Goal: Find specific page/section: Find specific page/section

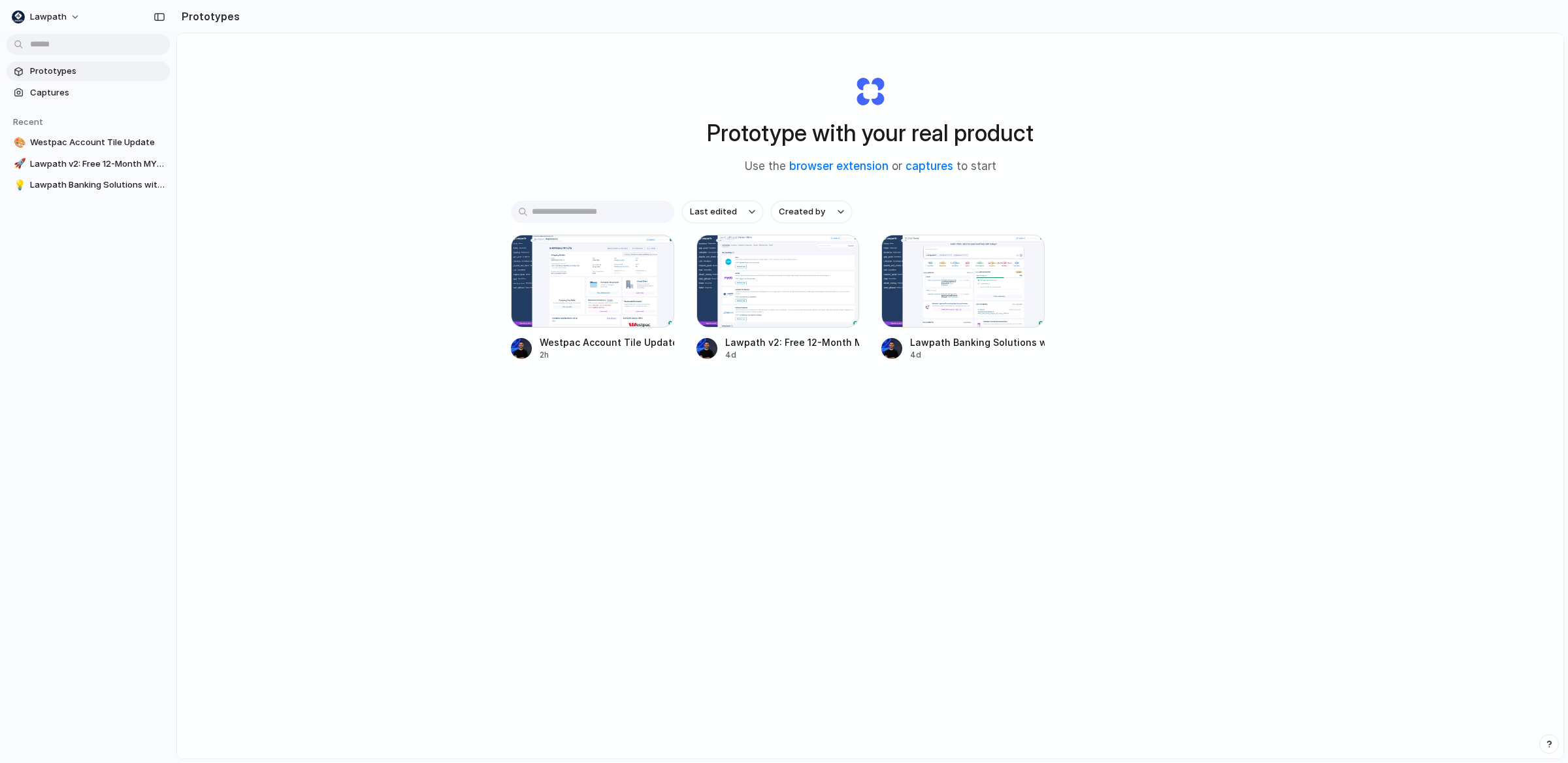
click at [498, 153] on div "Prototype with your real product Use the browser extension or captures to start…" at bounding box center [870, 430] width 1387 height 794
click at [68, 83] on link "Captures" at bounding box center [88, 93] width 164 height 19
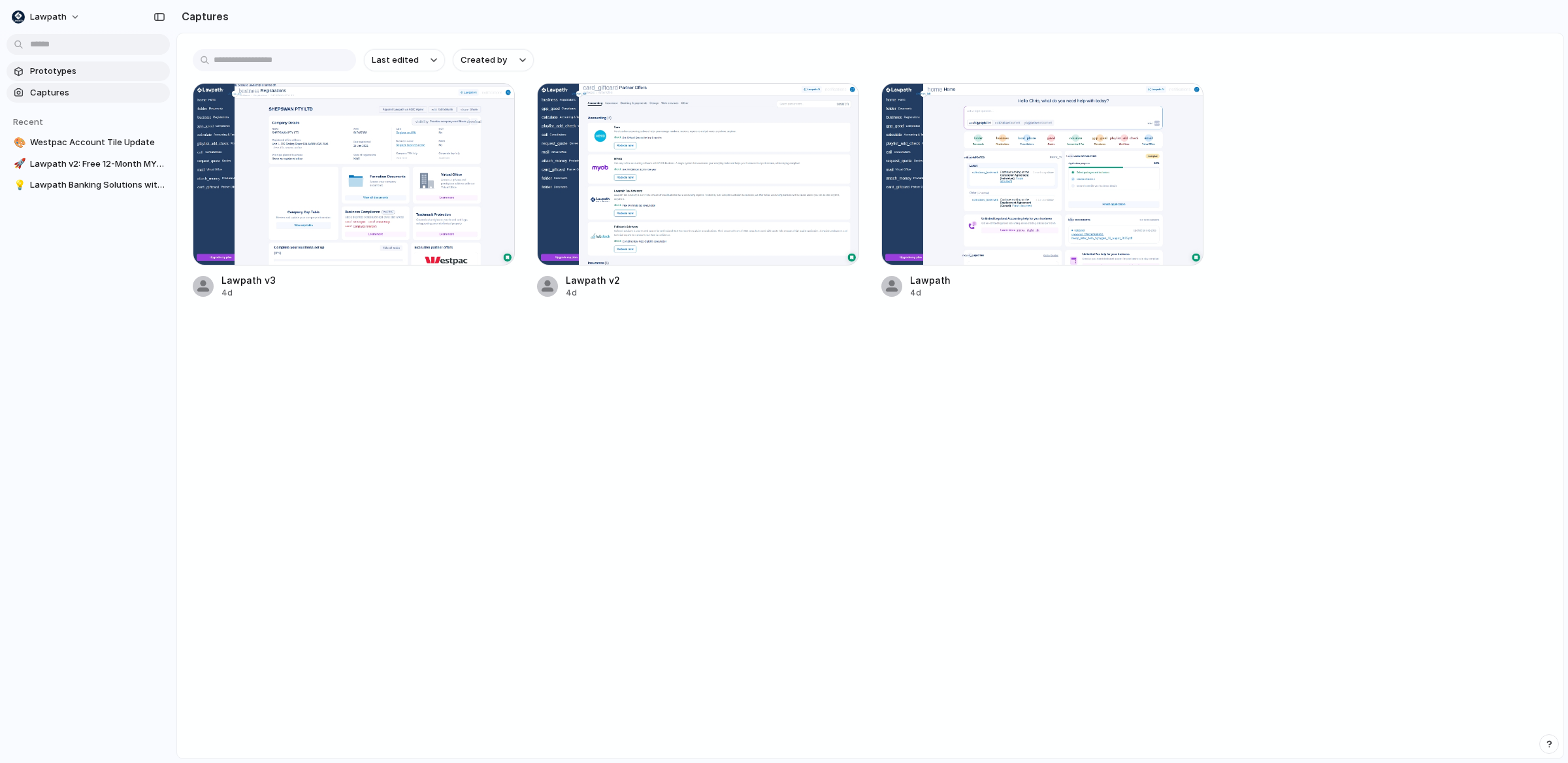
click at [74, 65] on span "Prototypes" at bounding box center [97, 71] width 135 height 13
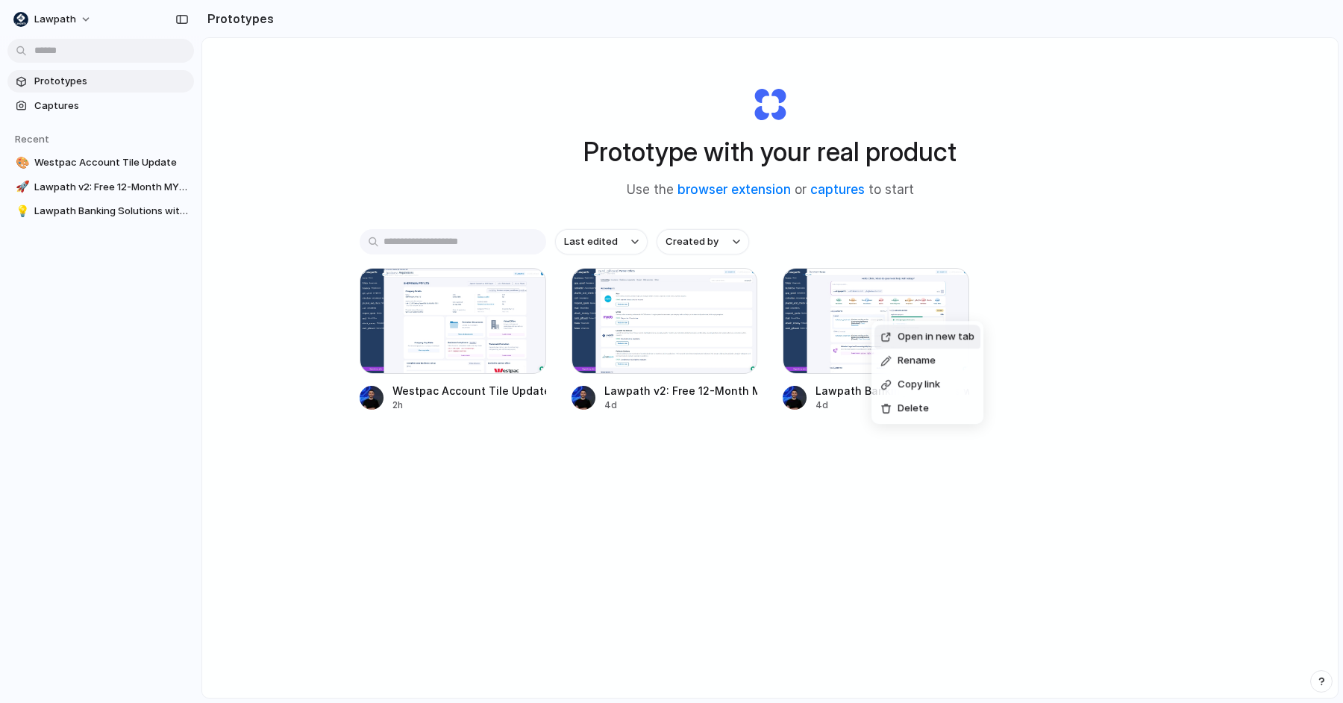
click at [888, 335] on div at bounding box center [885, 336] width 11 height 11
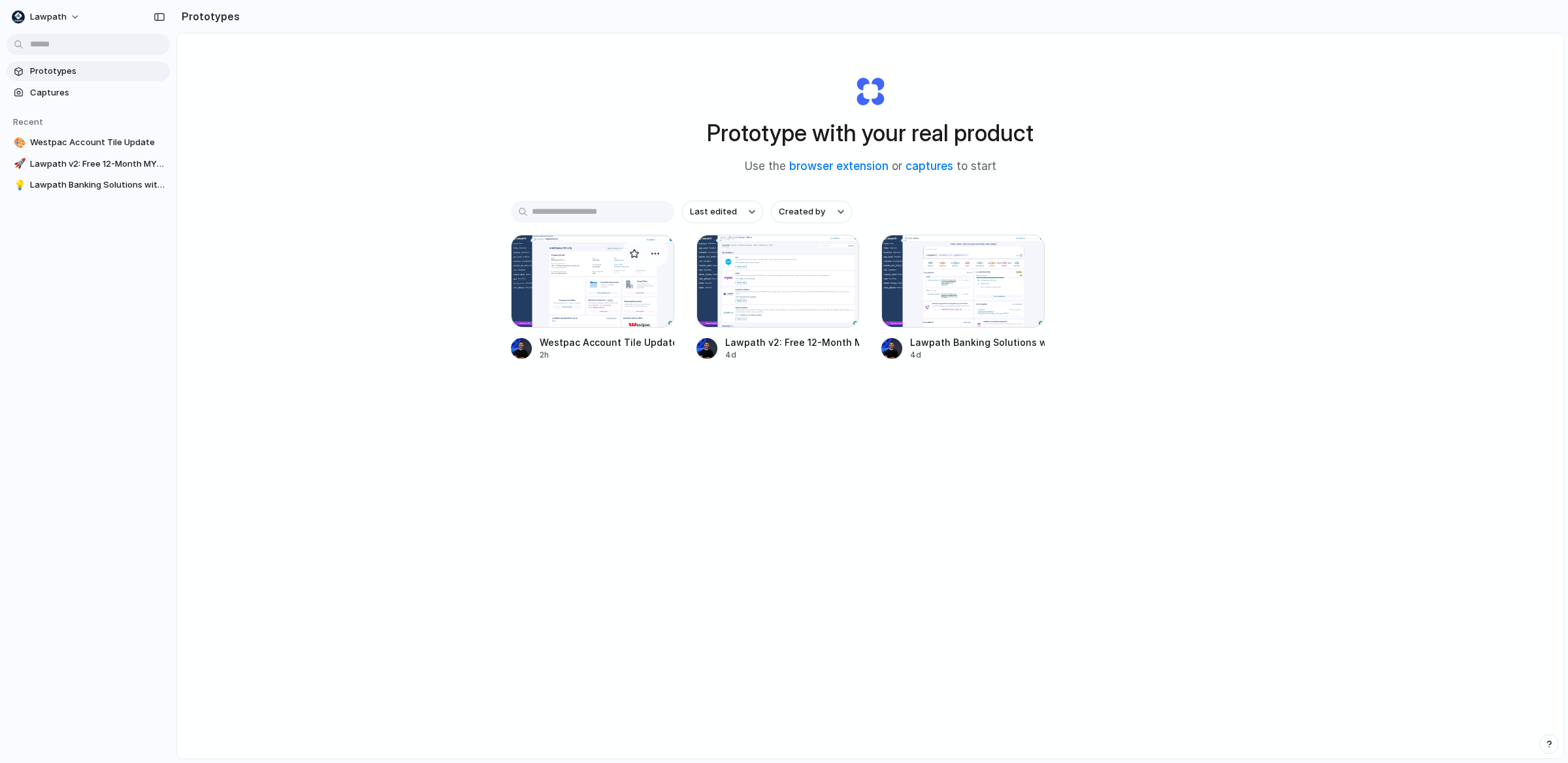
click at [589, 266] on div at bounding box center [592, 281] width 164 height 93
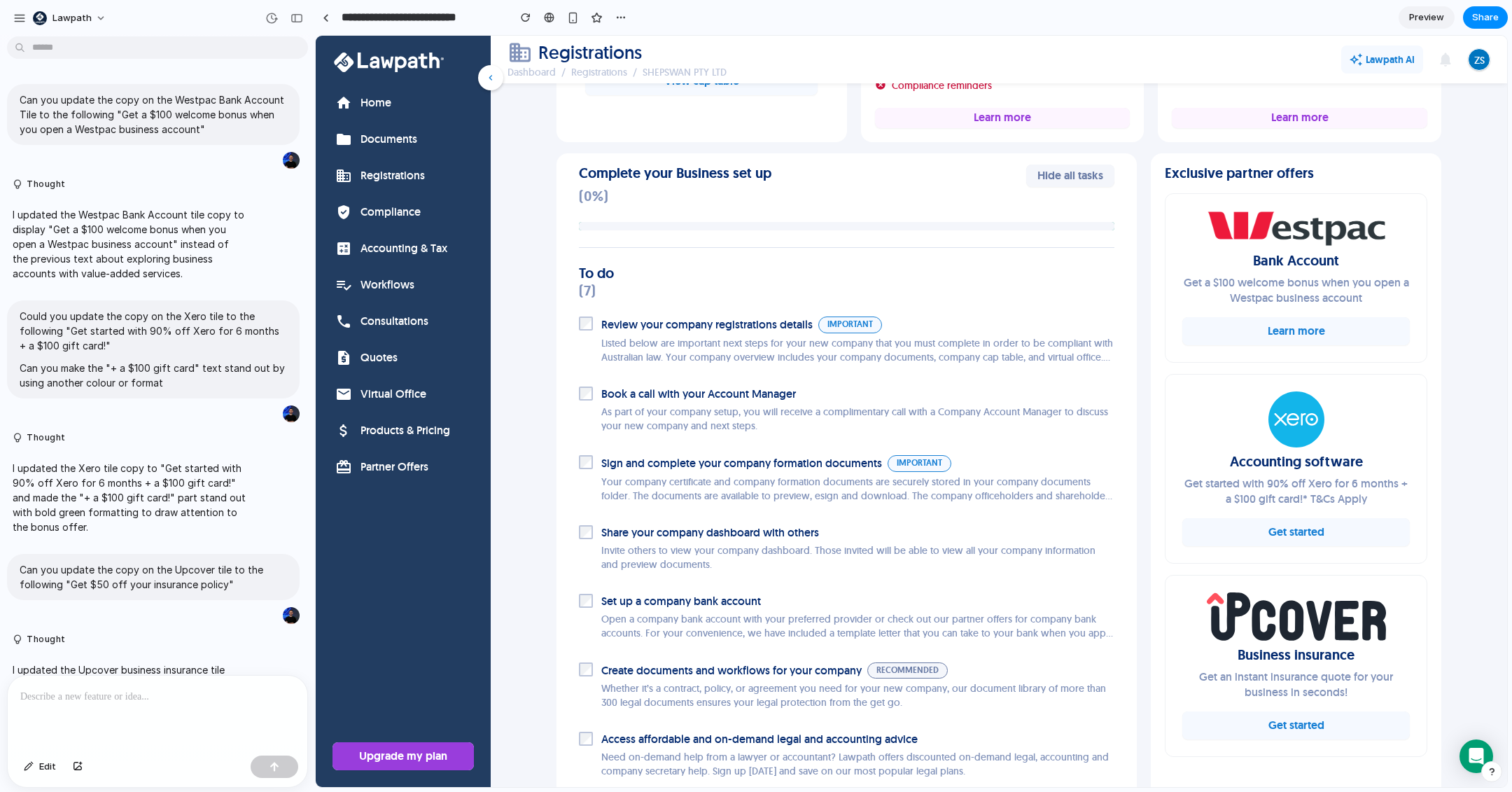
scroll to position [544, 0]
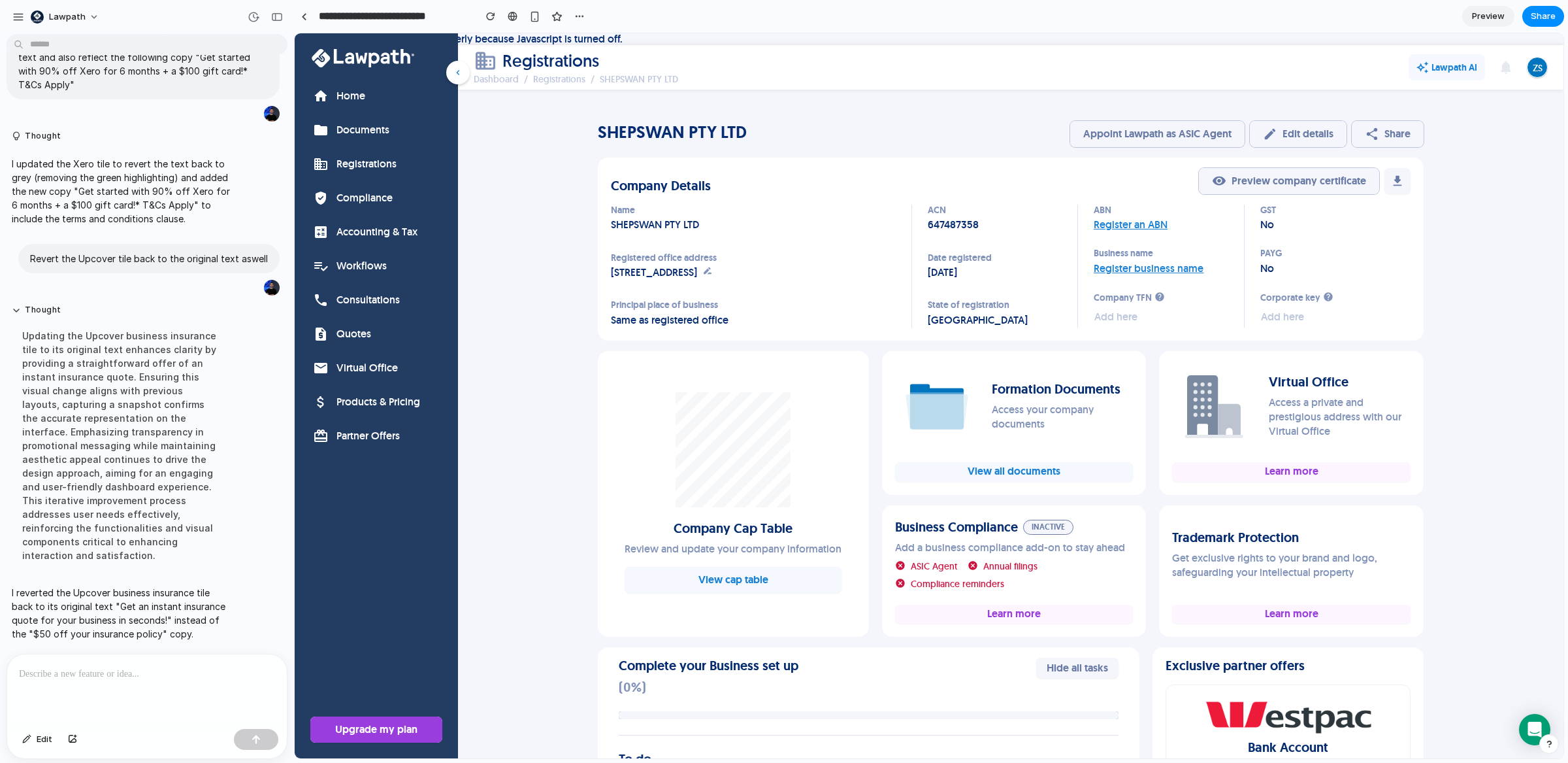
scroll to position [524, 0]
